Goal: Task Accomplishment & Management: Use online tool/utility

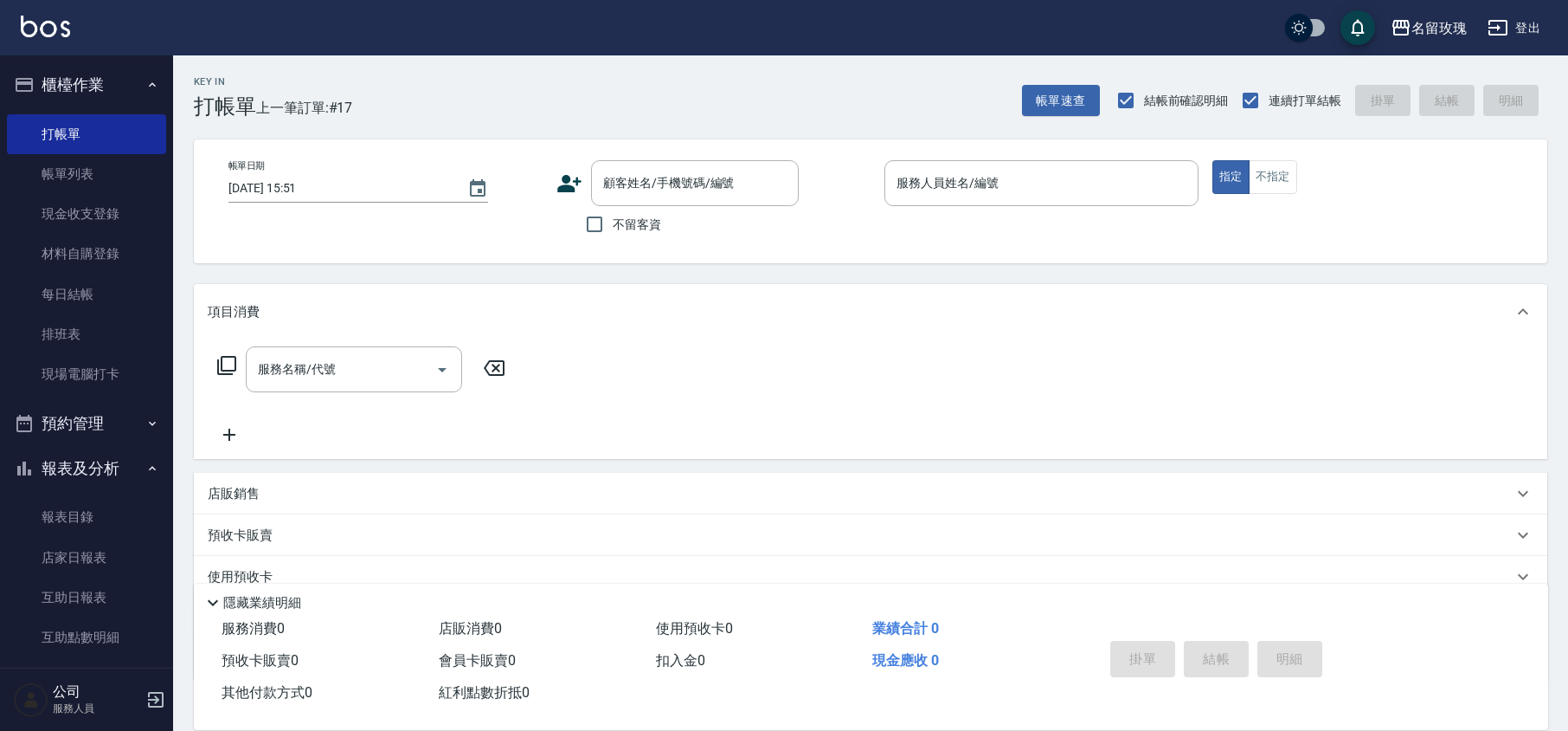
click at [631, 232] on span "不留客資" at bounding box center [637, 225] width 48 height 19
click at [613, 232] on input "不留客資" at bounding box center [594, 224] width 36 height 36
checkbox input "true"
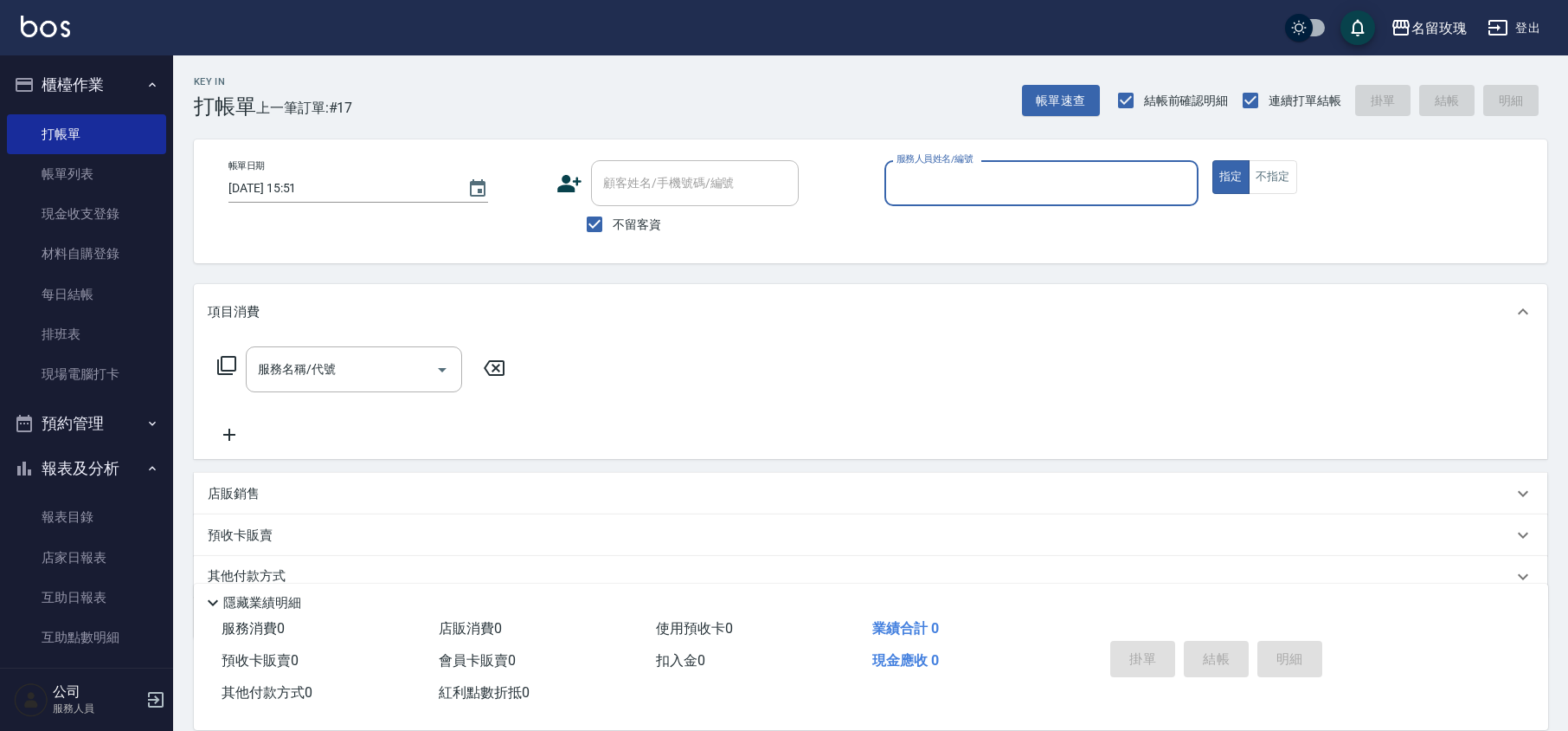
click at [927, 167] on div "服務人員姓名/編號" at bounding box center [1042, 182] width 314 height 46
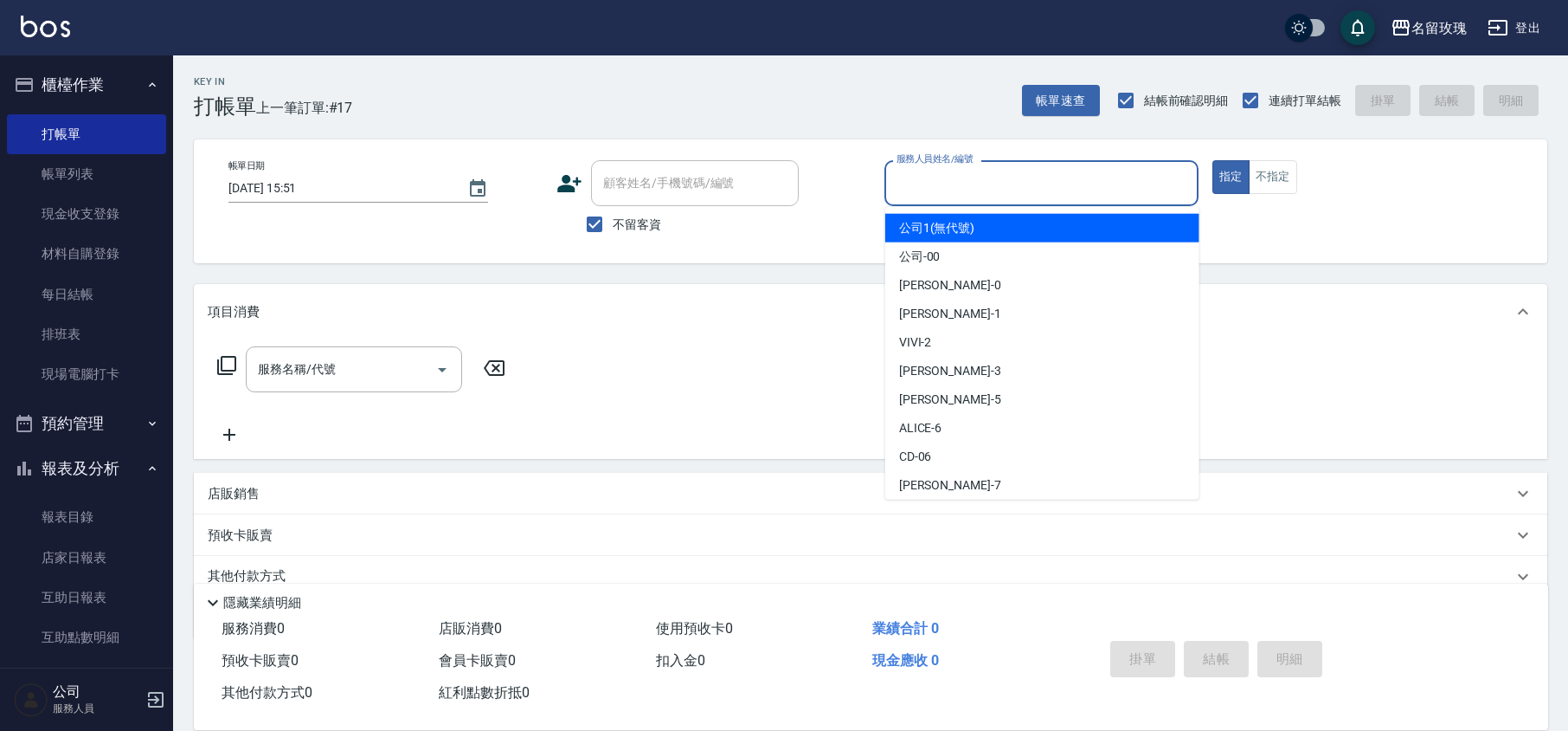
type input "ˊ"
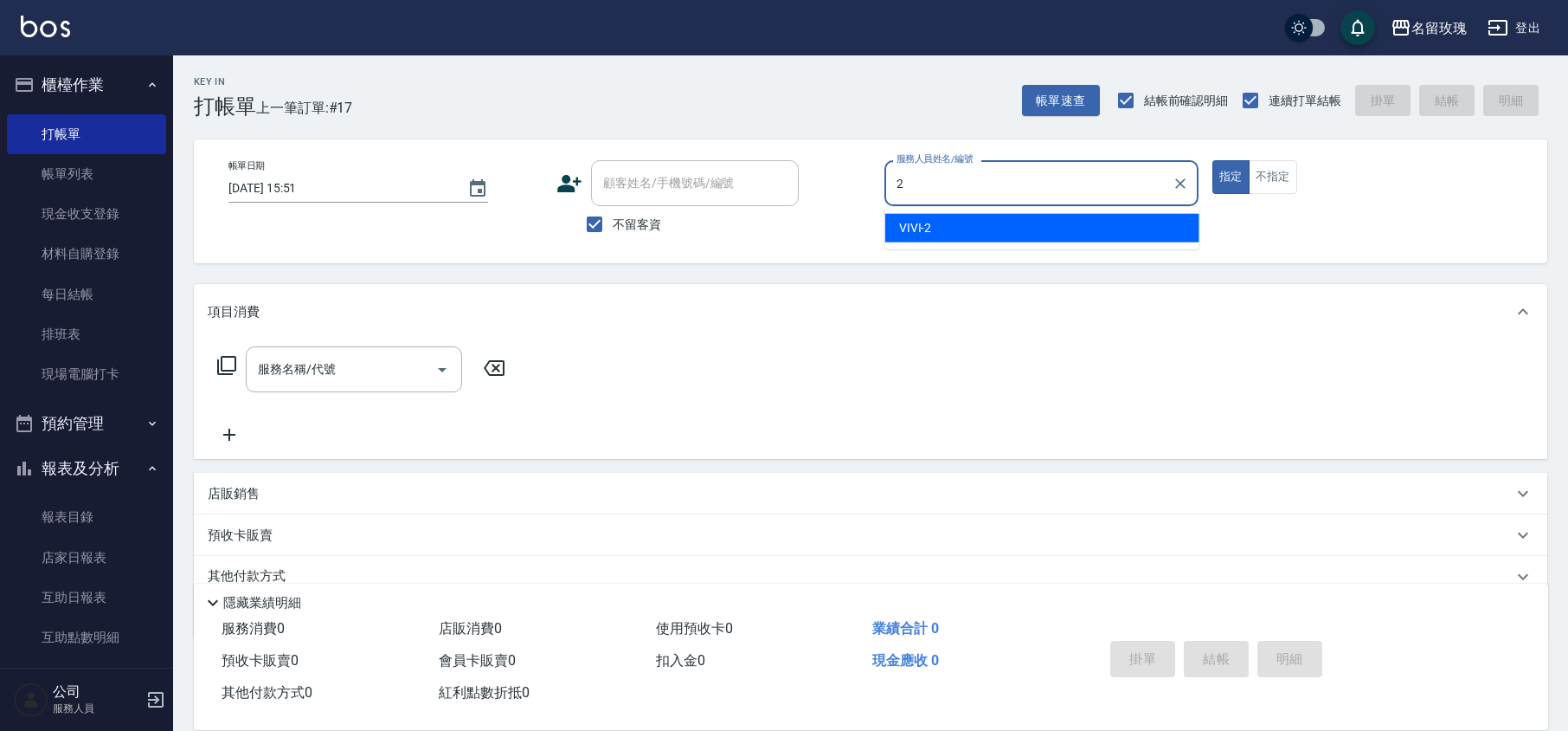
type input "VIVI-2"
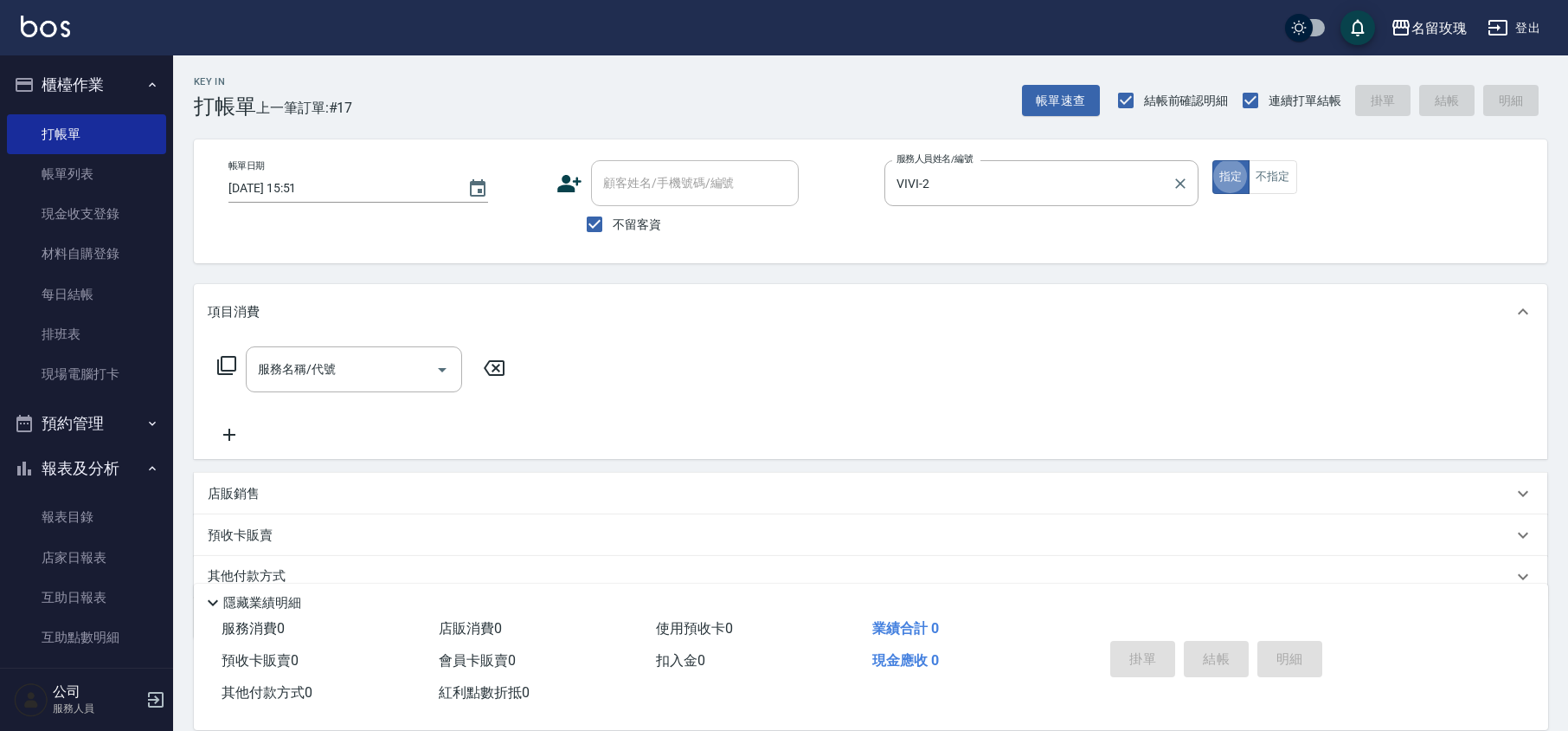
type button "true"
click at [275, 389] on div "服務名稱/代號" at bounding box center [354, 369] width 216 height 46
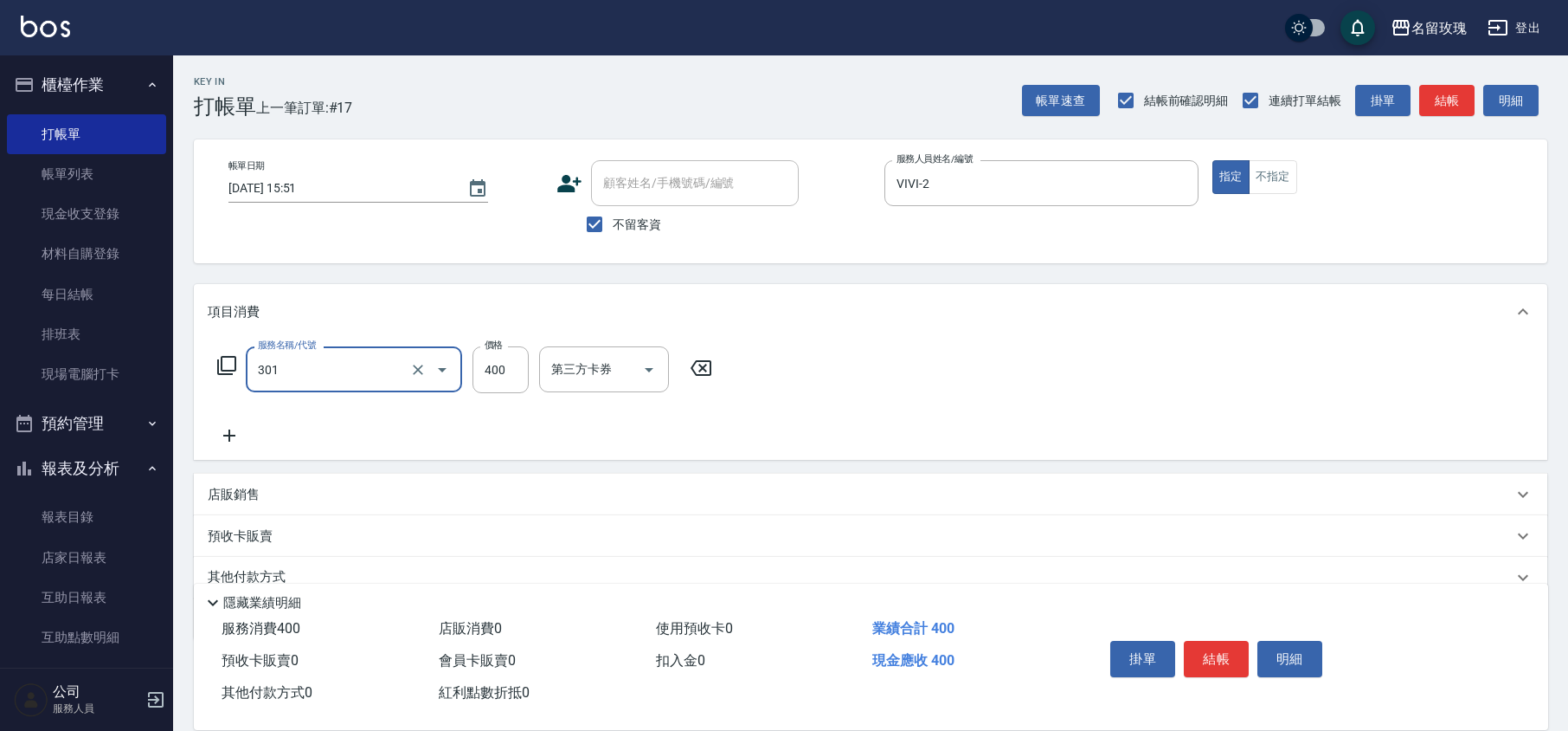
type input "剪髮(301)"
type input "350"
click at [1224, 653] on button "結帳" at bounding box center [1216, 659] width 65 height 36
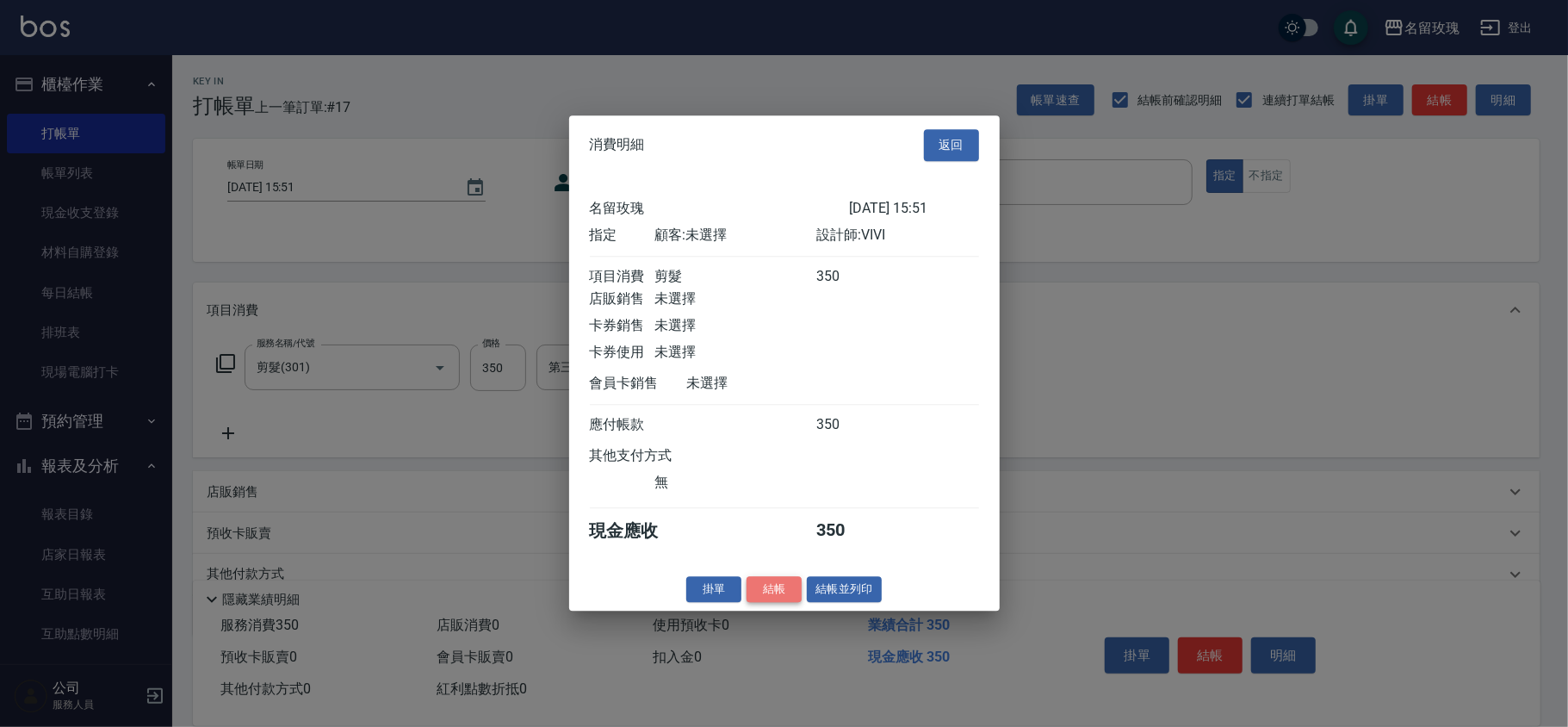
click at [760, 602] on button "結帳" at bounding box center [774, 589] width 55 height 27
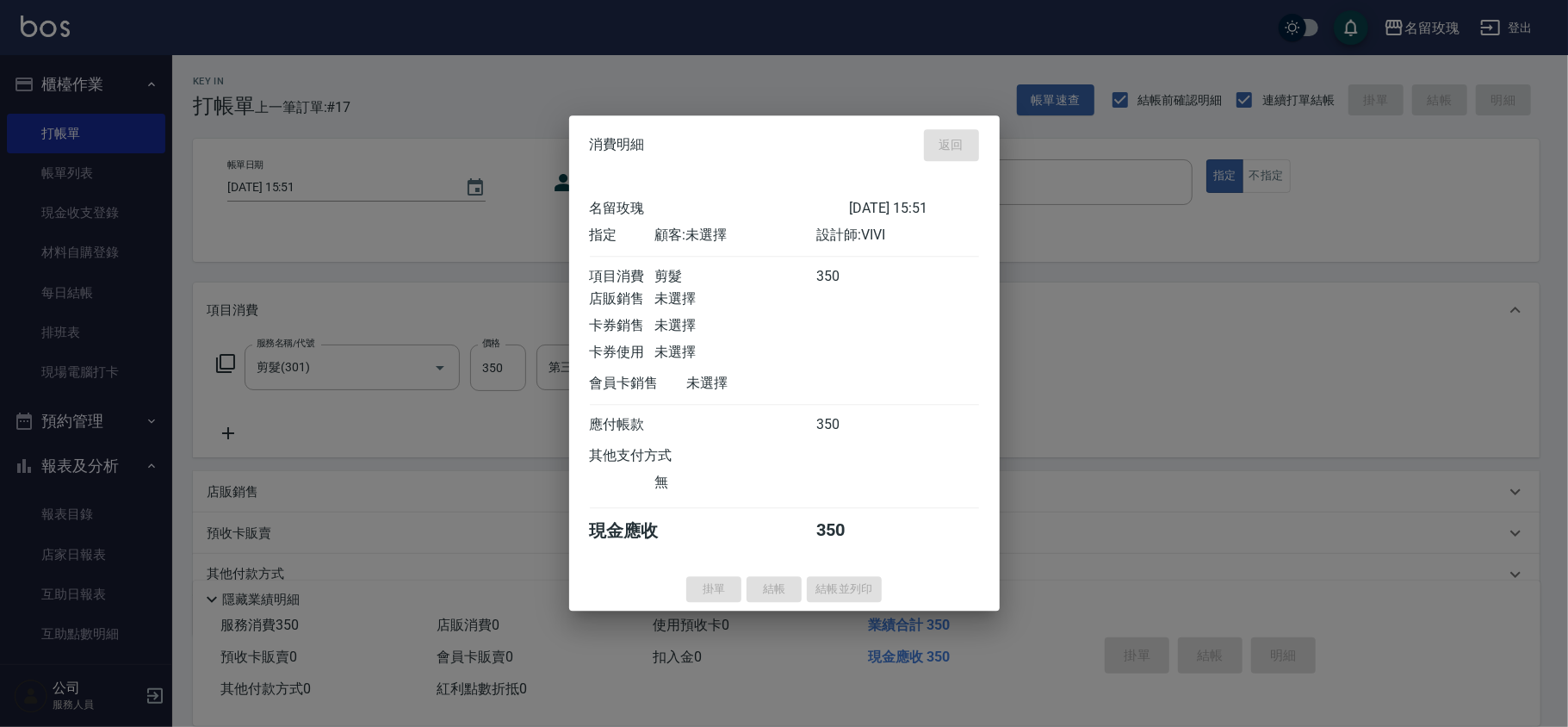
type input "[DATE] 16:55"
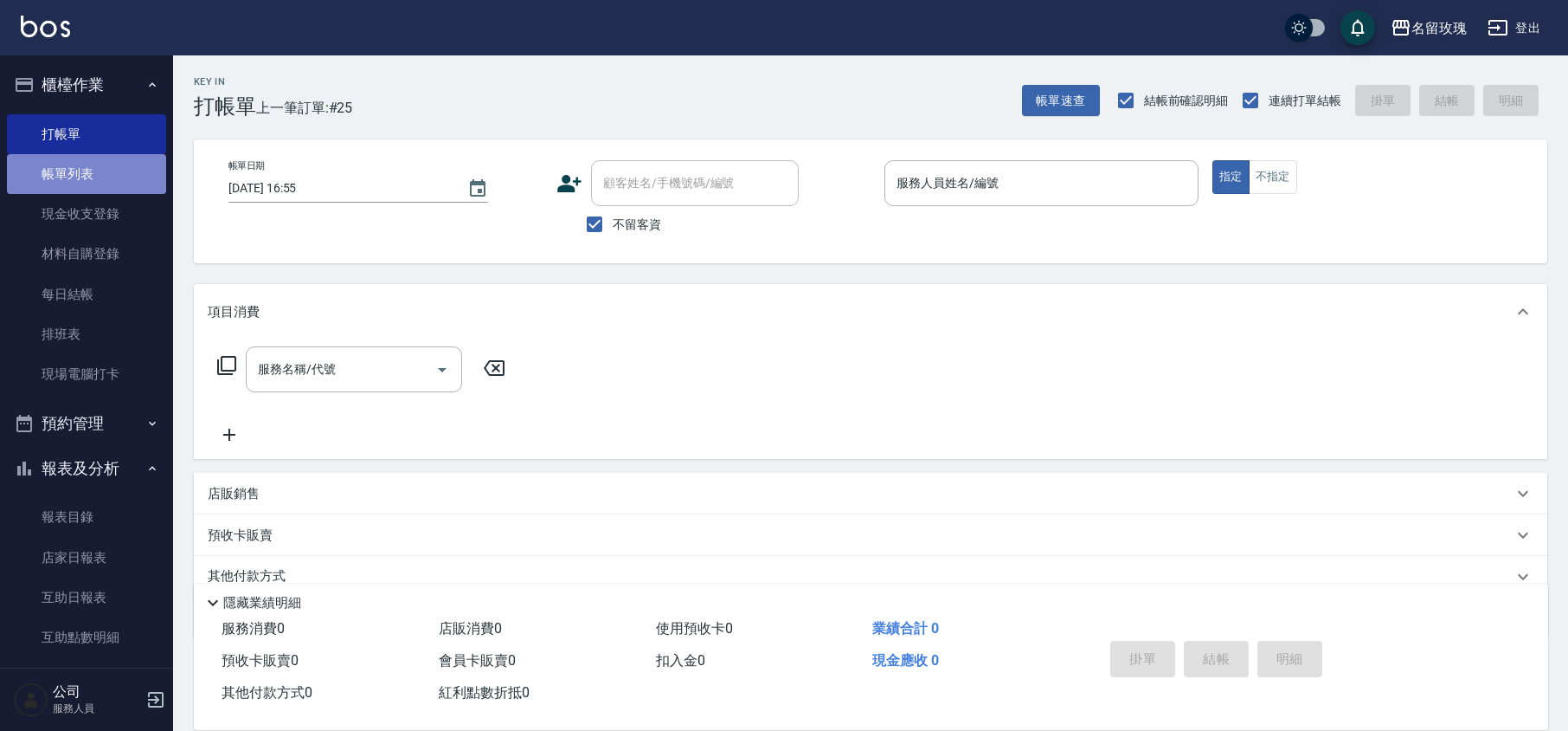
click at [100, 185] on link "帳單列表" at bounding box center [86, 174] width 160 height 40
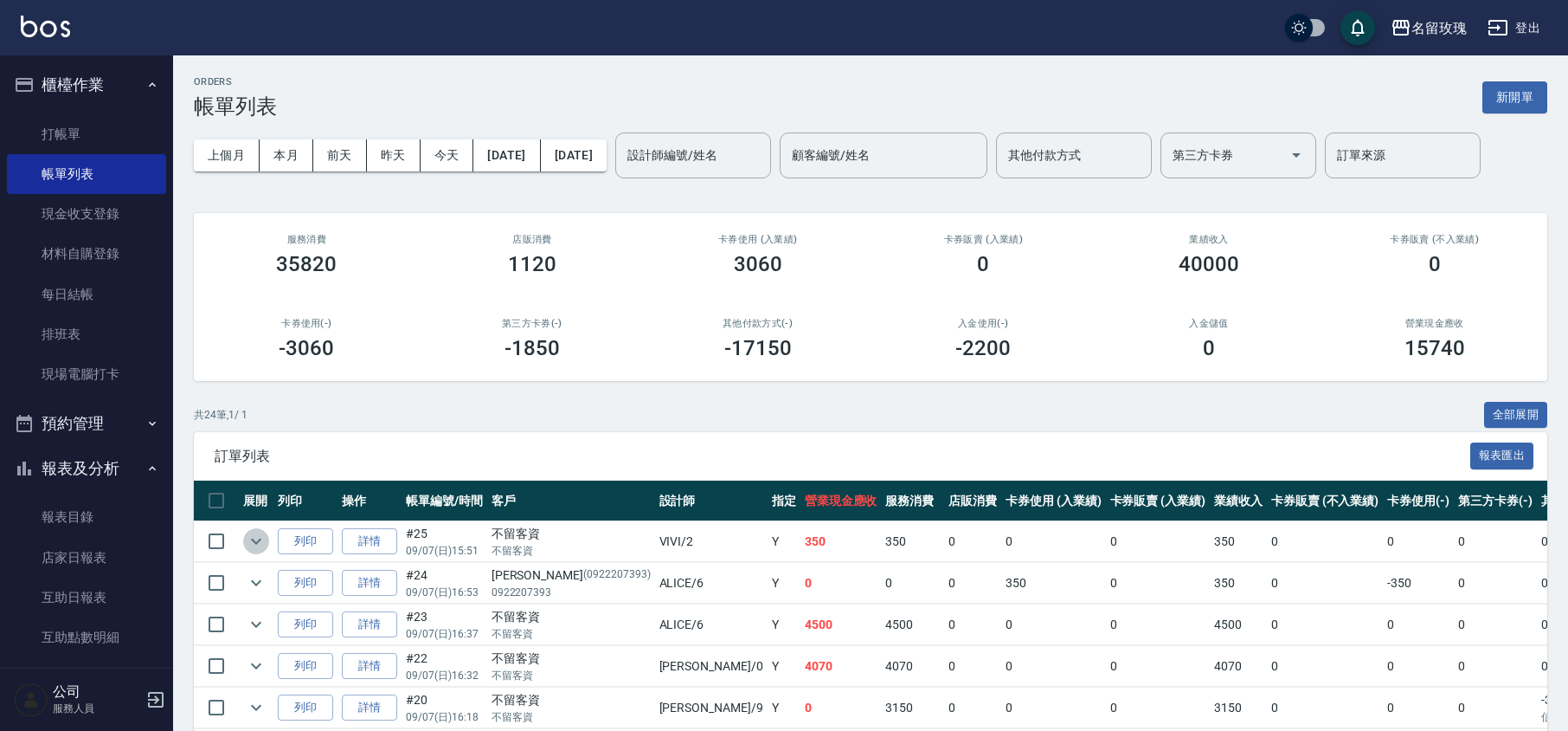
click at [258, 537] on icon "expand row" at bounding box center [256, 541] width 20 height 20
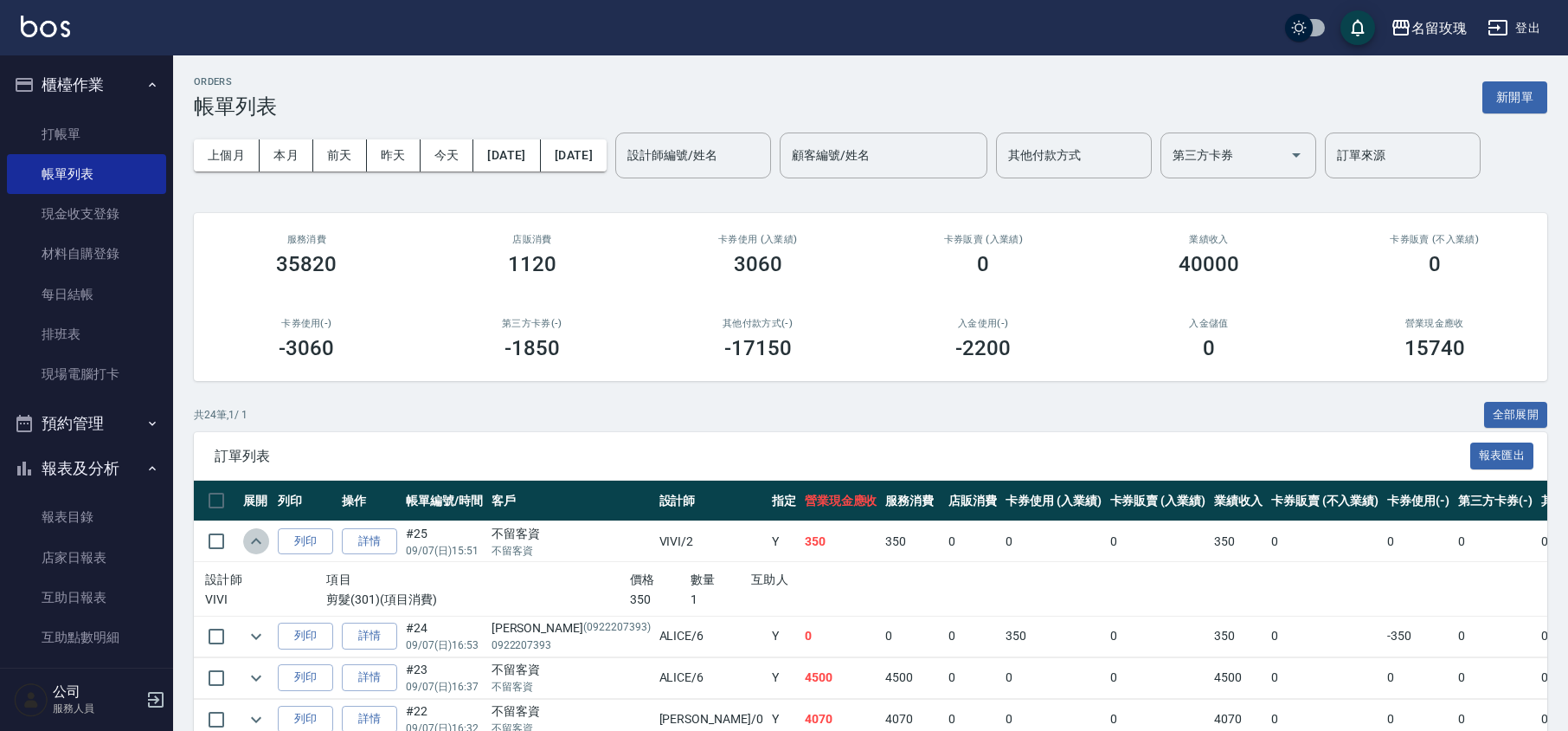
click at [254, 535] on icon "expand row" at bounding box center [256, 541] width 20 height 20
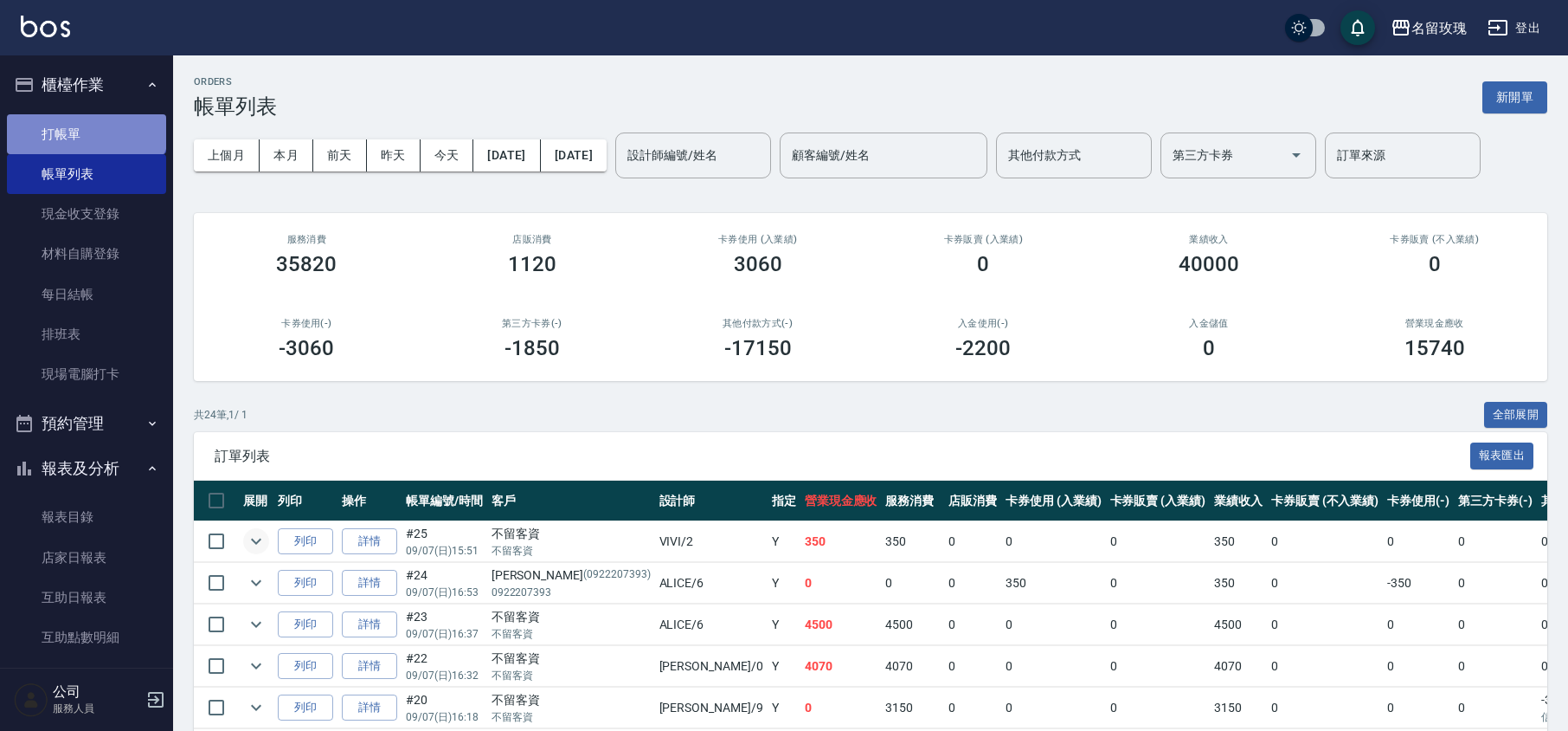
click at [84, 116] on link "打帳單" at bounding box center [86, 134] width 160 height 40
